Goal: Information Seeking & Learning: Learn about a topic

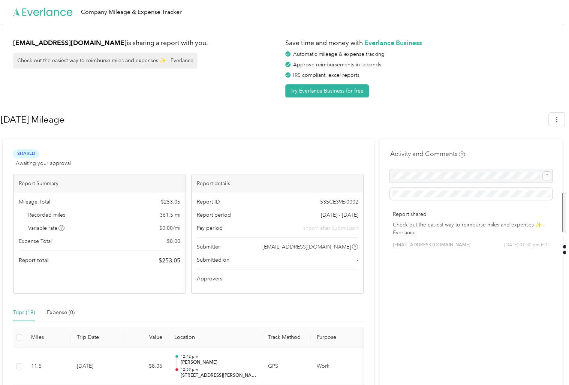
click at [267, 277] on div "Approvers" at bounding box center [277, 279] width 161 height 8
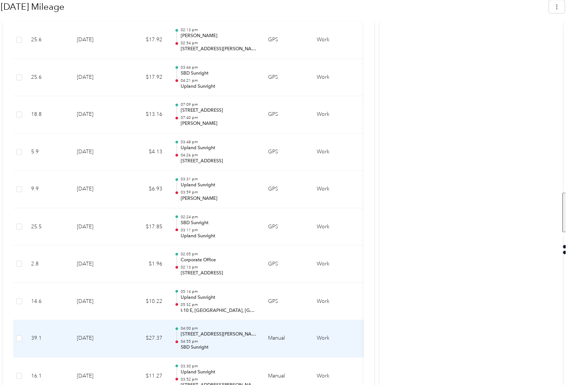
scroll to position [511, 0]
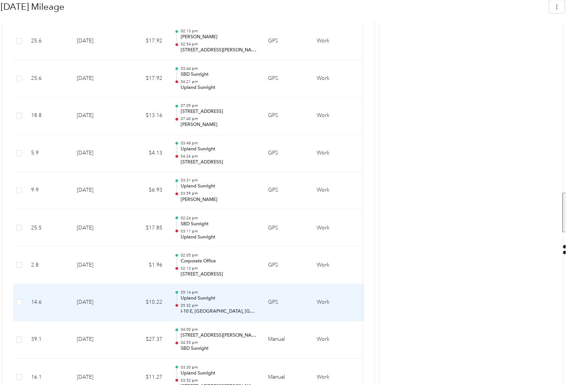
click at [259, 318] on td "05:14 pm Upland Sunright 05:32 pm I-10 E, [GEOGRAPHIC_DATA], [GEOGRAPHIC_DATA]" at bounding box center [215, 302] width 94 height 37
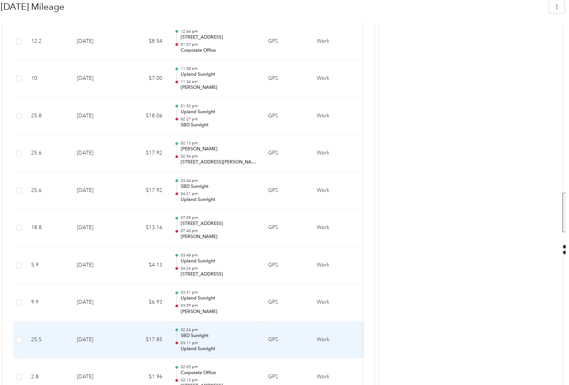
scroll to position [399, 0]
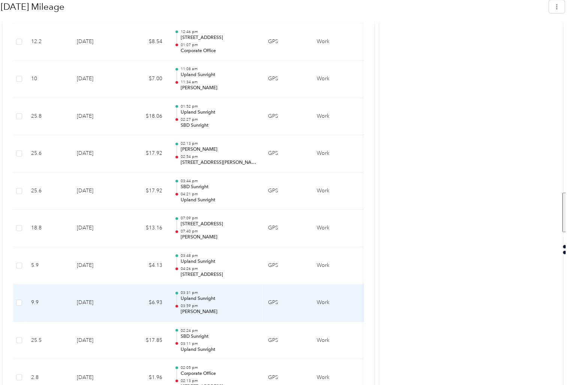
click at [227, 303] on p "03:59 pm" at bounding box center [218, 305] width 76 height 5
click at [188, 295] on p "Upland Sunright" at bounding box center [218, 298] width 76 height 7
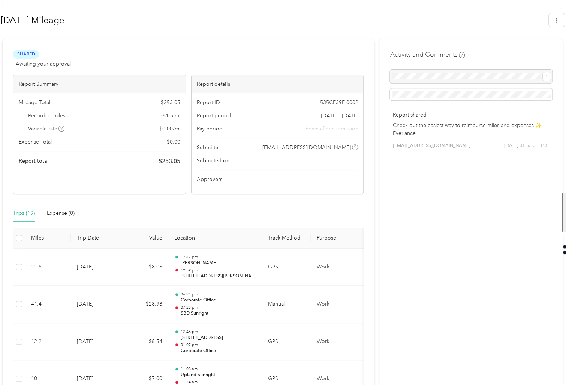
scroll to position [0, 0]
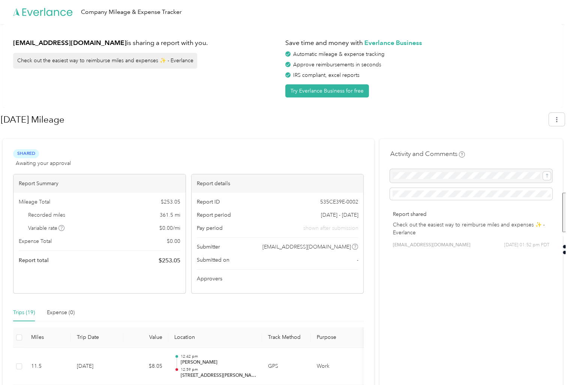
click at [20, 152] on span "Shared" at bounding box center [26, 153] width 26 height 9
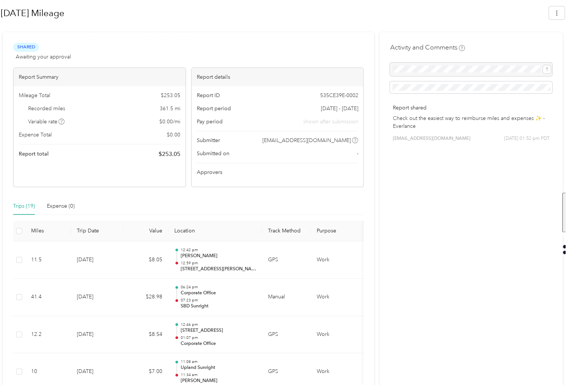
scroll to position [225, 0]
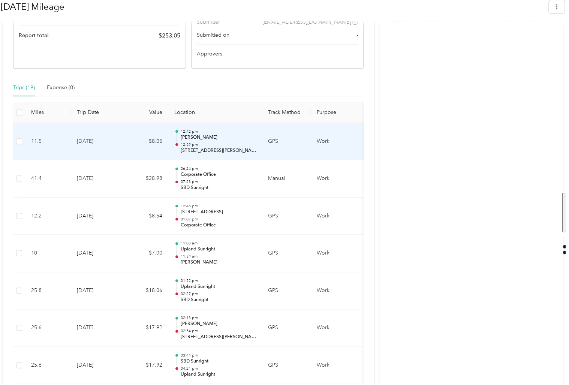
click at [201, 138] on p "[PERSON_NAME]" at bounding box center [218, 137] width 76 height 7
click at [75, 137] on td "[DATE]" at bounding box center [97, 141] width 52 height 37
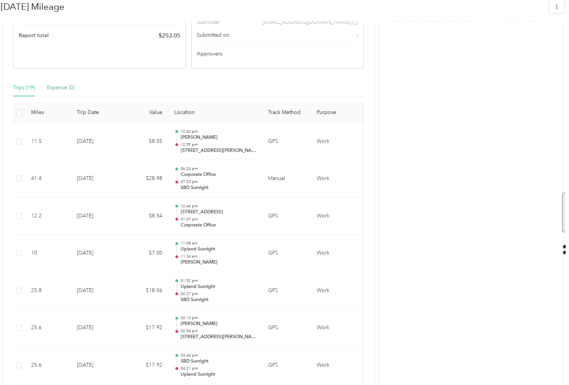
click at [63, 90] on div "Expense (0)" at bounding box center [61, 88] width 28 height 8
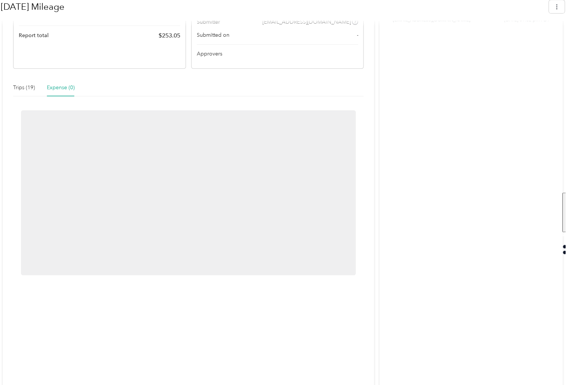
scroll to position [76, 0]
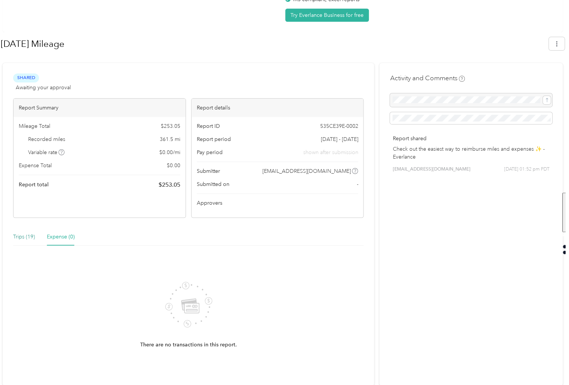
click at [27, 234] on div "Trips (19)" at bounding box center [24, 237] width 22 height 8
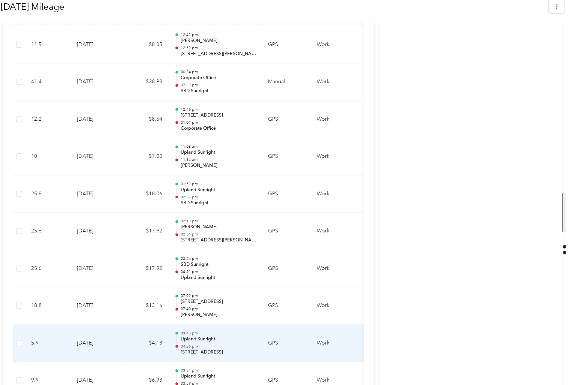
scroll to position [249, 0]
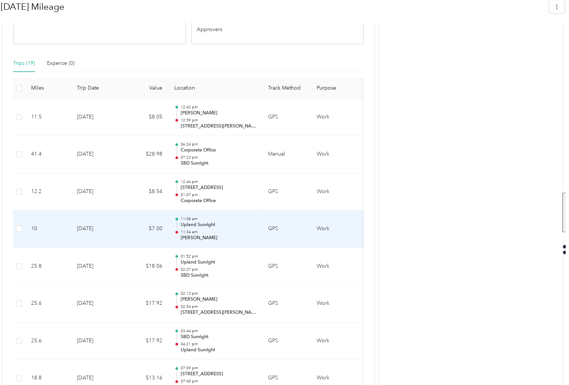
click at [194, 225] on p "Upland Sunright" at bounding box center [218, 224] width 76 height 7
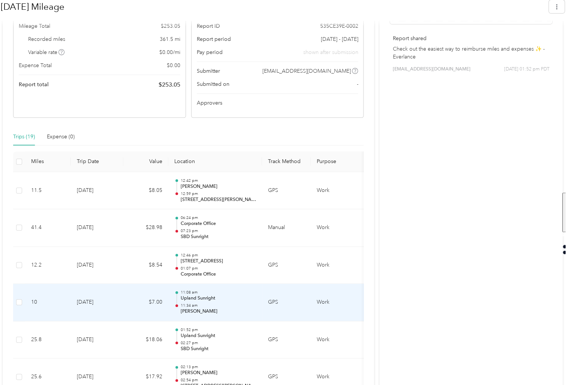
scroll to position [174, 0]
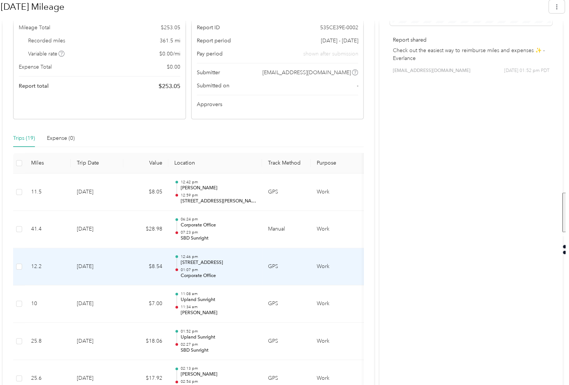
click at [202, 275] on p "Corporate Office" at bounding box center [218, 275] width 76 height 7
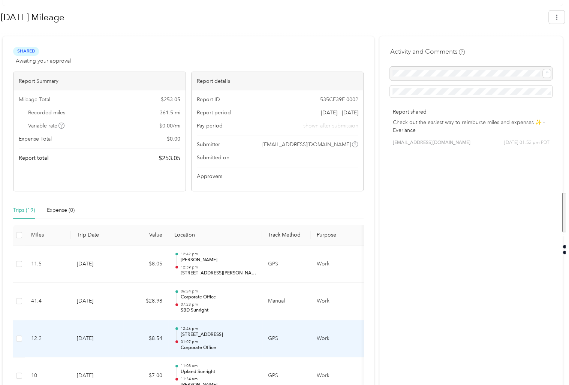
scroll to position [99, 0]
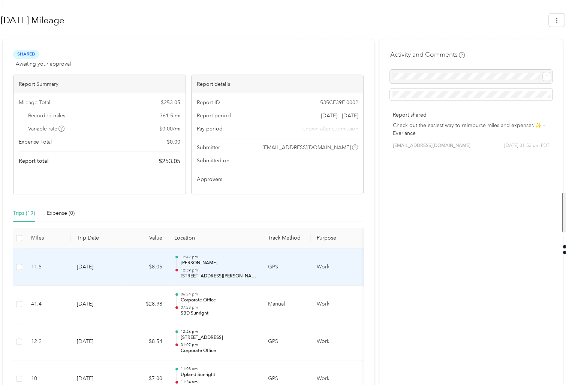
click at [202, 275] on p "[STREET_ADDRESS][PERSON_NAME]" at bounding box center [218, 276] width 76 height 7
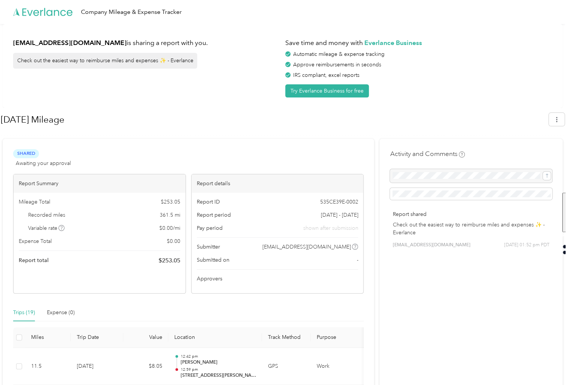
click at [27, 10] on icon at bounding box center [43, 12] width 60 height 43
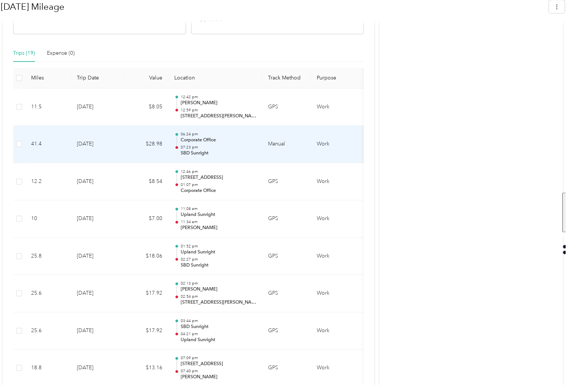
scroll to position [262, 0]
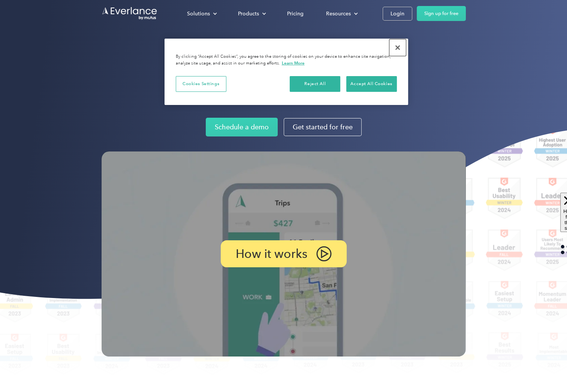
click at [402, 47] on button "Close" at bounding box center [397, 47] width 16 height 16
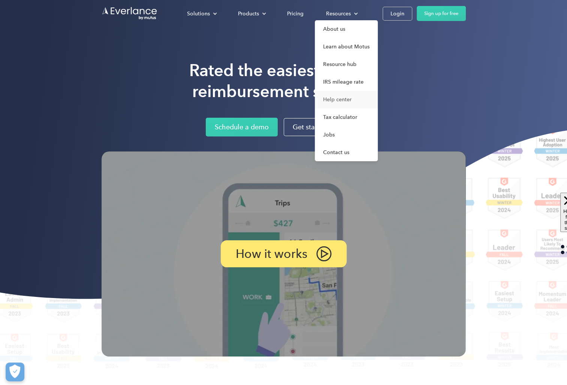
click at [338, 100] on link "Help center" at bounding box center [346, 100] width 63 height 18
